Goal: Task Accomplishment & Management: Manage account settings

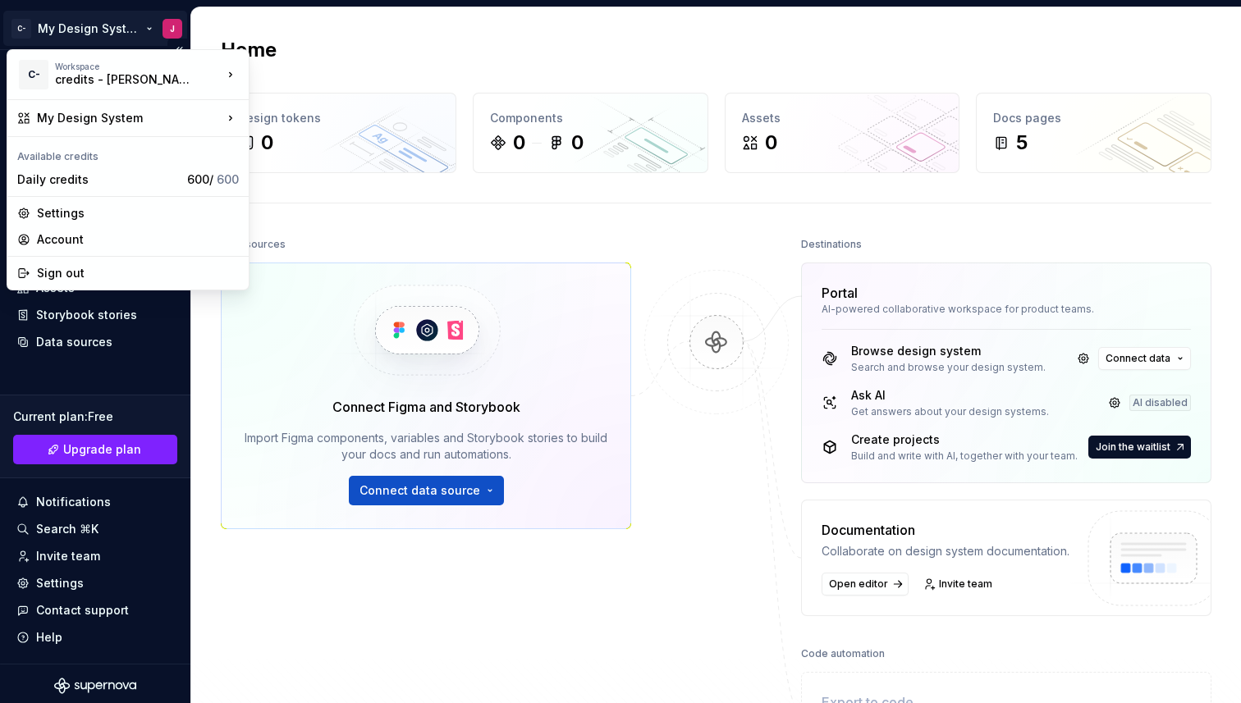
click at [85, 37] on html "C- My Design System J Home Documentation Analytics Code automation Design syste…" at bounding box center [620, 351] width 1241 height 703
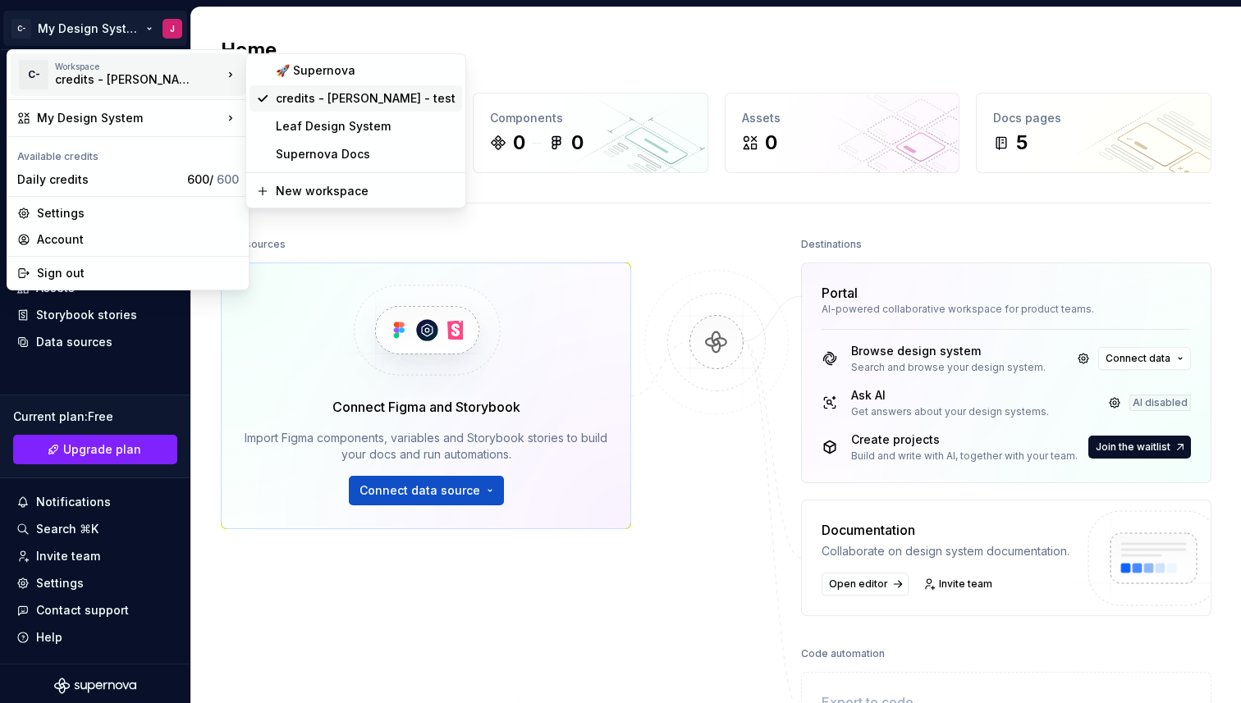
click at [285, 98] on div "credits - [PERSON_NAME] - test" at bounding box center [366, 98] width 180 height 16
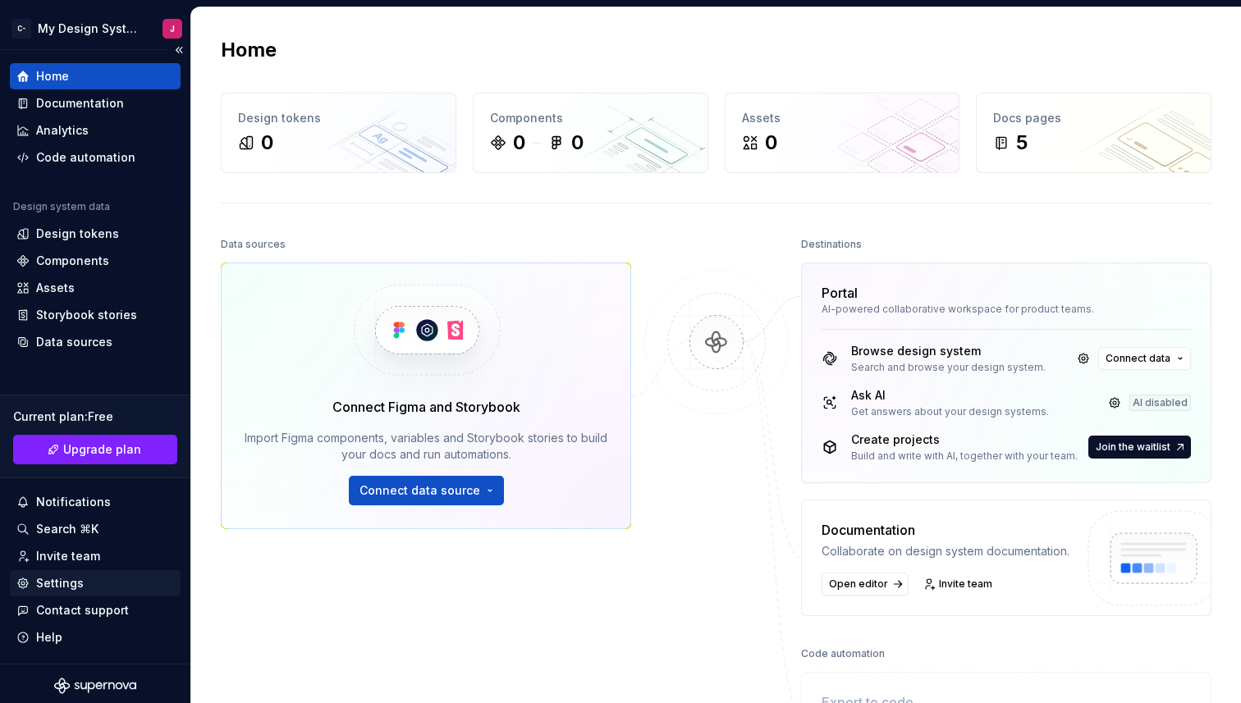
click at [73, 580] on div "Settings" at bounding box center [60, 583] width 48 height 16
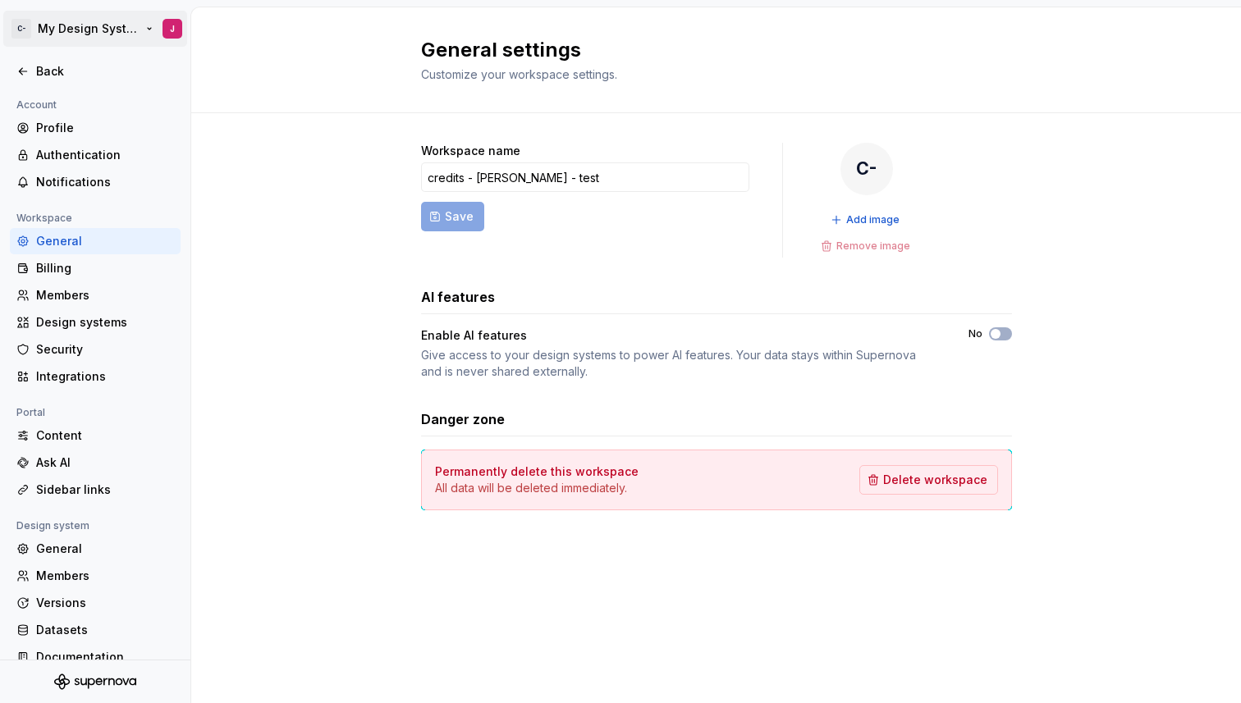
click at [19, 33] on html "C- My Design System J Back Account Profile Authentication Notifications Workspa…" at bounding box center [620, 351] width 1241 height 703
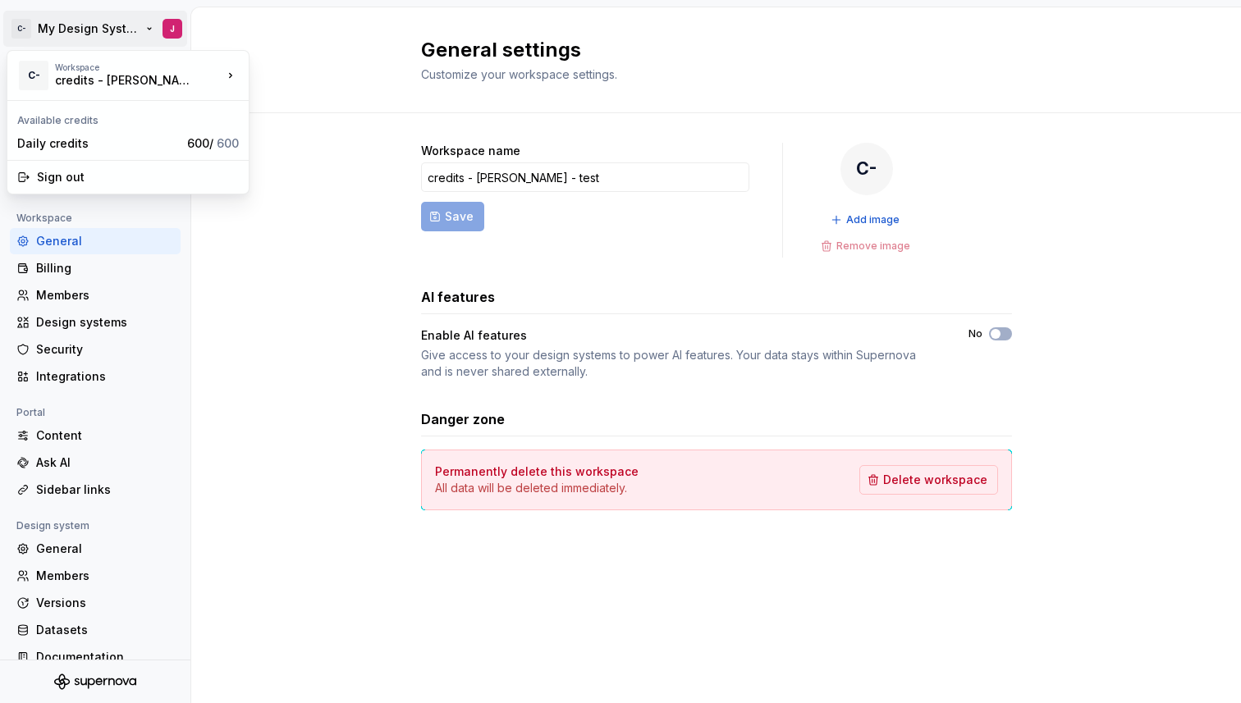
click at [76, 21] on html "C- My Design System J Back Account Profile Authentication Notifications Workspa…" at bounding box center [620, 351] width 1241 height 703
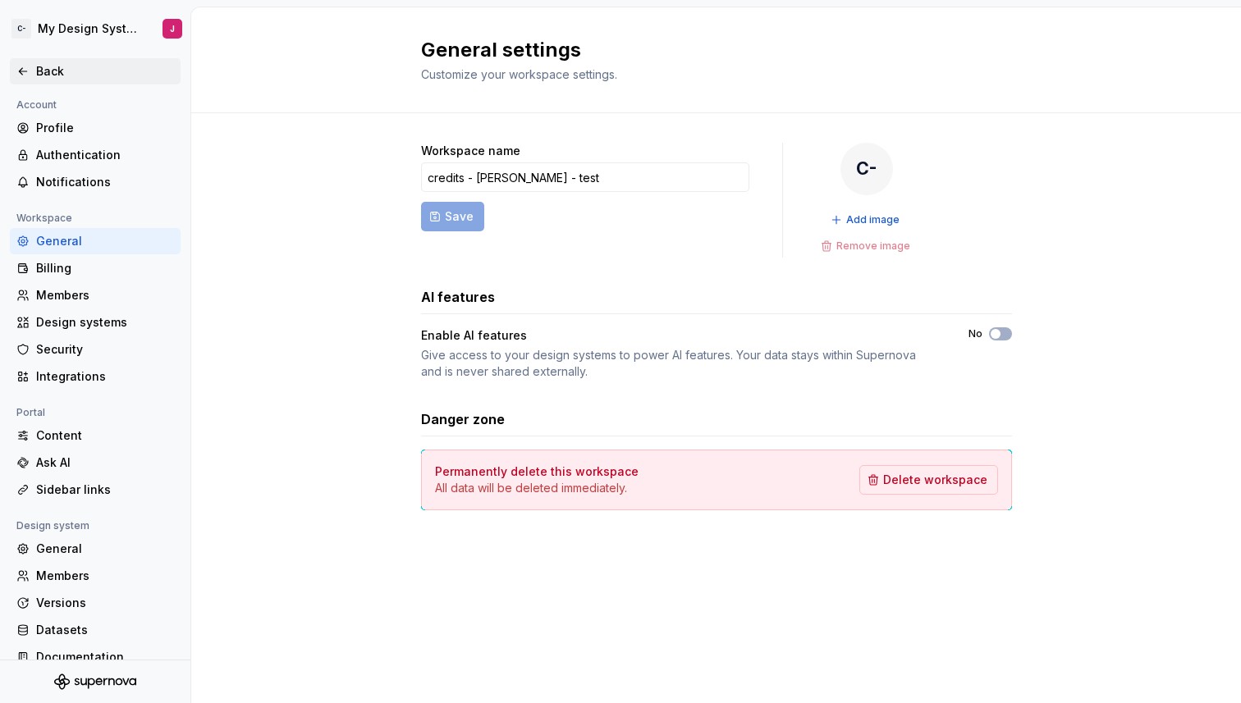
click at [24, 76] on icon at bounding box center [22, 71] width 13 height 13
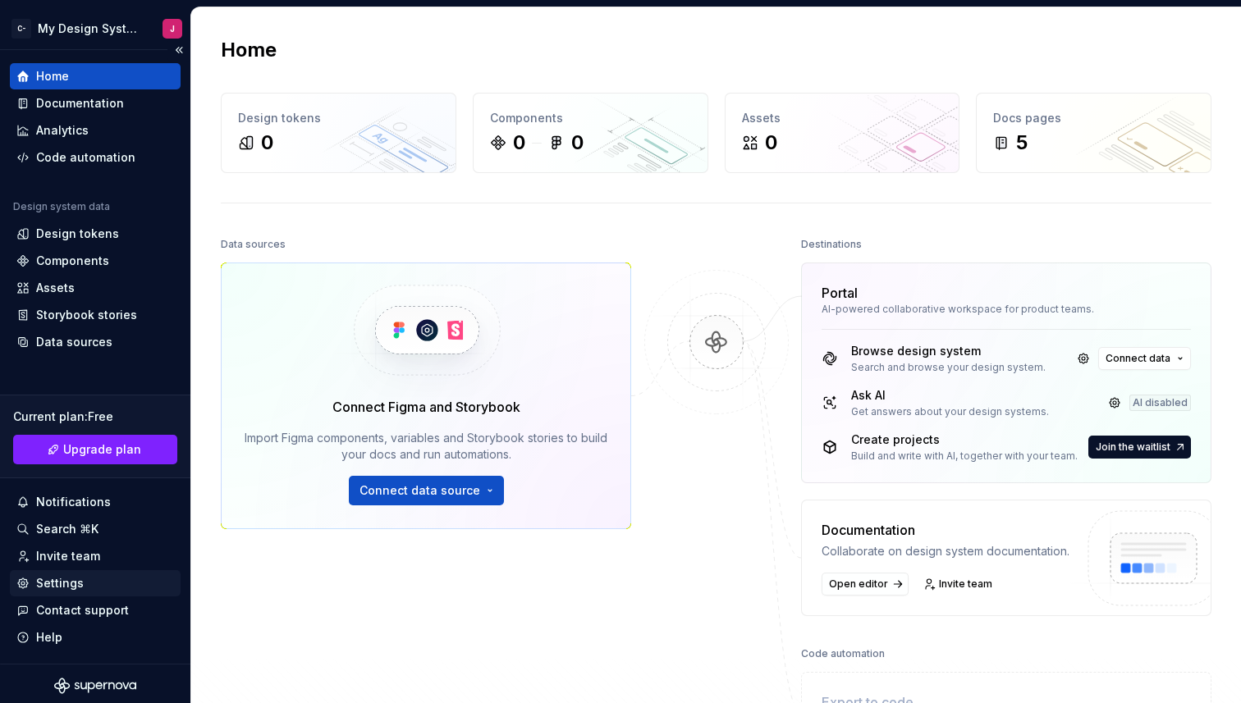
click at [71, 594] on div "Settings" at bounding box center [95, 583] width 171 height 26
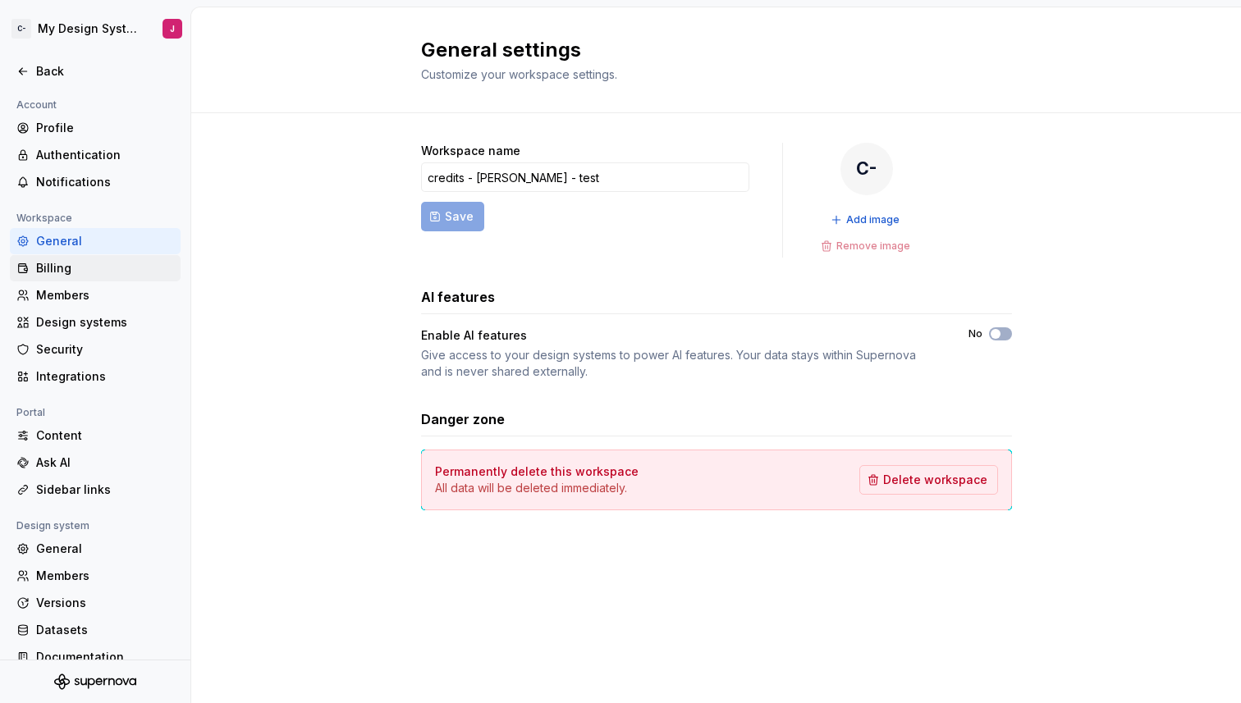
click at [87, 272] on div "Billing" at bounding box center [105, 268] width 138 height 16
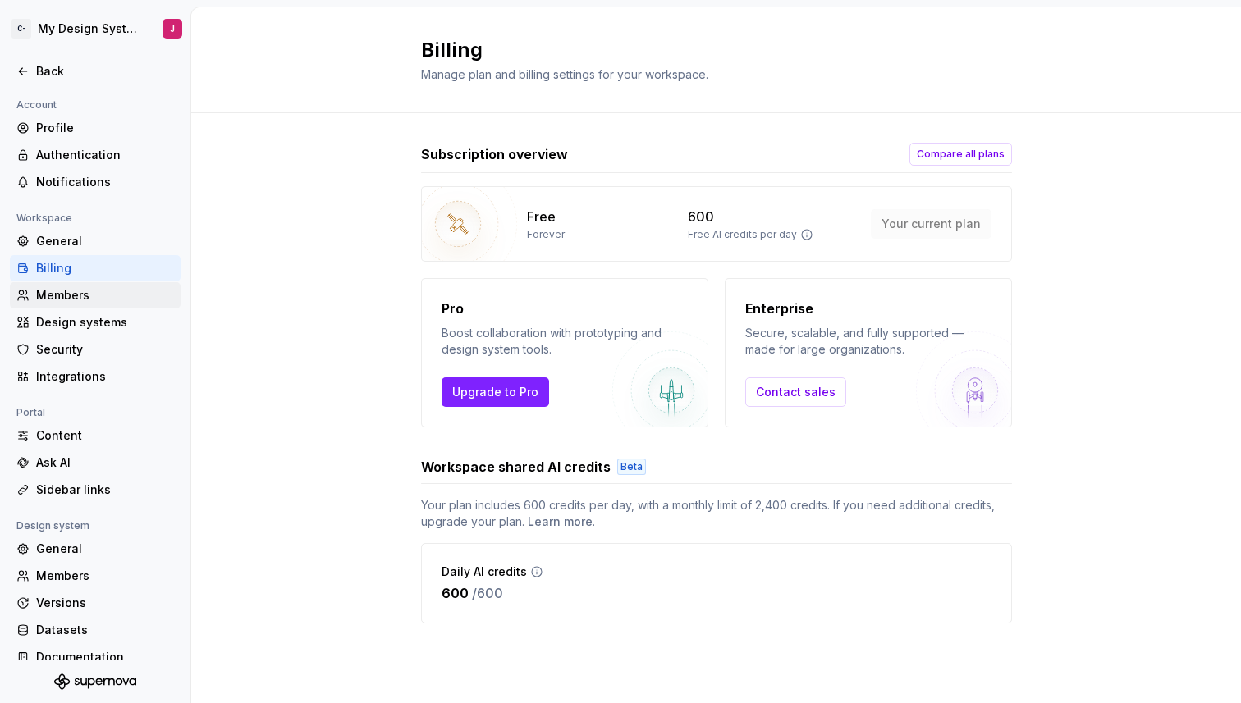
click at [96, 295] on div "Members" at bounding box center [105, 295] width 138 height 16
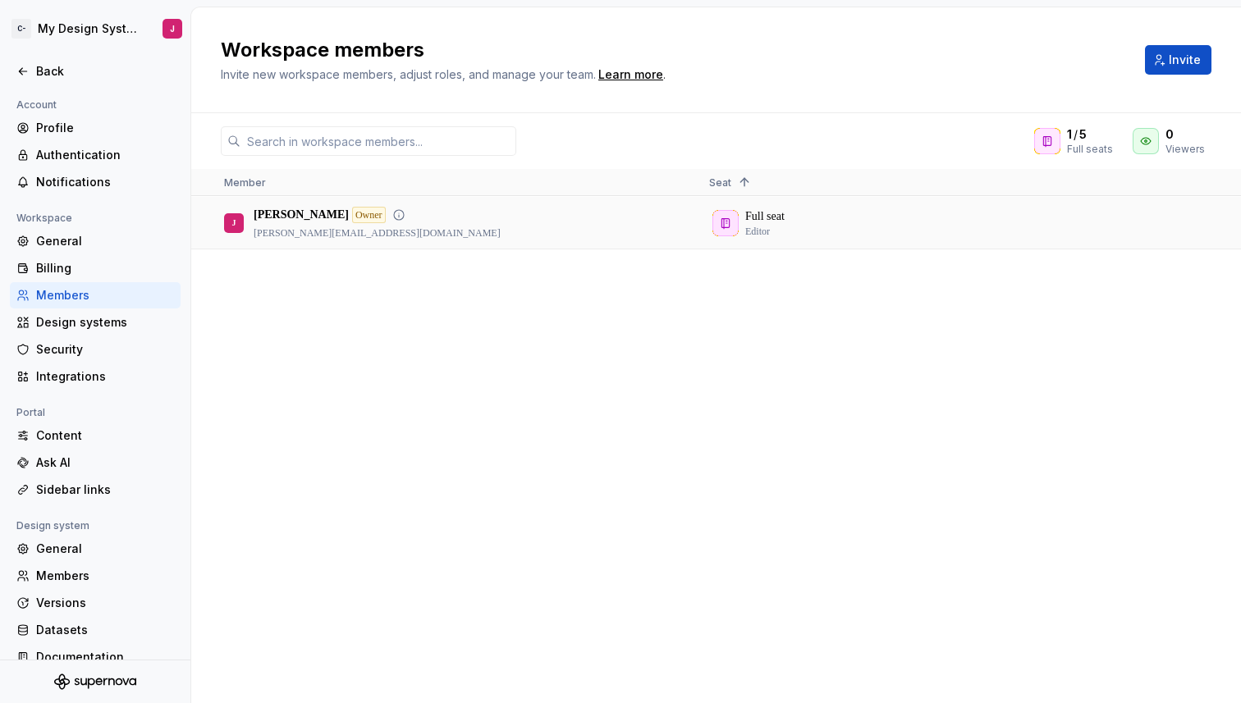
click at [1201, 223] on div at bounding box center [1200, 223] width 41 height 52
click at [738, 210] on div "Full seat Editor" at bounding box center [938, 223] width 458 height 50
click at [1065, 207] on div "Full seat Editor" at bounding box center [938, 223] width 458 height 50
click at [1192, 216] on div at bounding box center [1200, 223] width 41 height 52
click at [1231, 222] on div at bounding box center [1231, 223] width 20 height 52
